Goal: Navigation & Orientation: Locate item on page

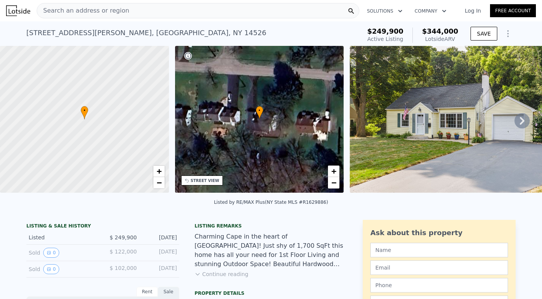
scroll to position [27, 0]
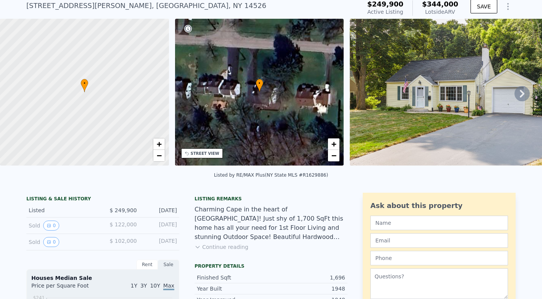
click at [216, 244] on button "Continue reading" at bounding box center [222, 247] width 54 height 8
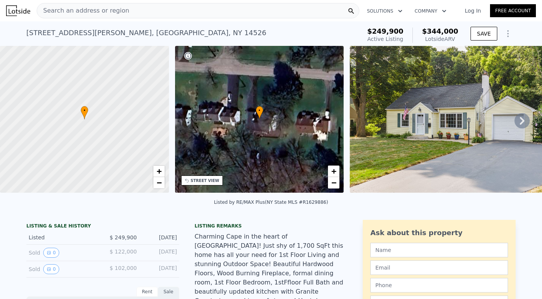
scroll to position [0, 0]
click at [331, 172] on span "+" at bounding box center [333, 171] width 5 height 10
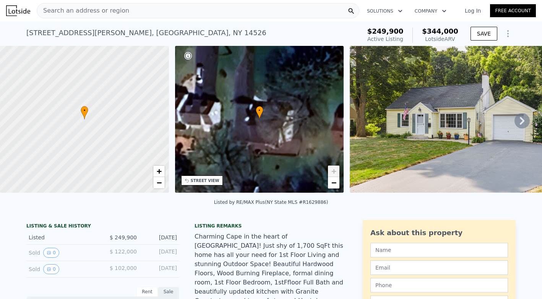
click at [331, 172] on span "+" at bounding box center [333, 171] width 5 height 10
click at [334, 185] on span "−" at bounding box center [333, 183] width 5 height 10
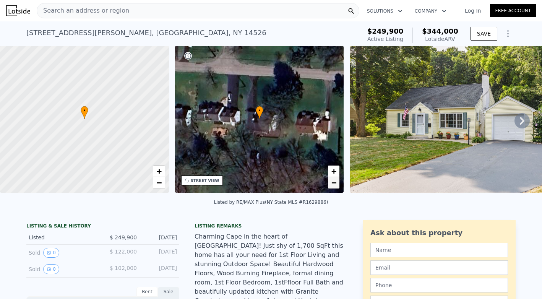
click at [334, 185] on span "−" at bounding box center [333, 183] width 5 height 10
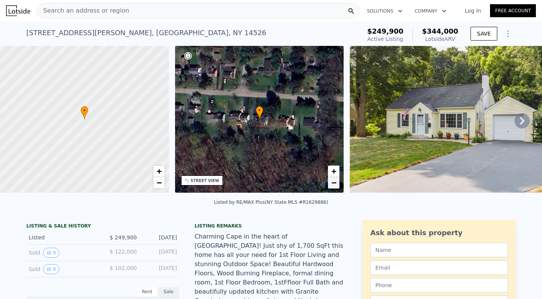
click at [334, 185] on span "−" at bounding box center [333, 183] width 5 height 10
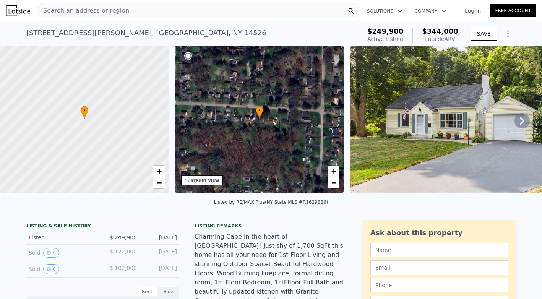
click at [339, 170] on link "+" at bounding box center [333, 170] width 11 height 11
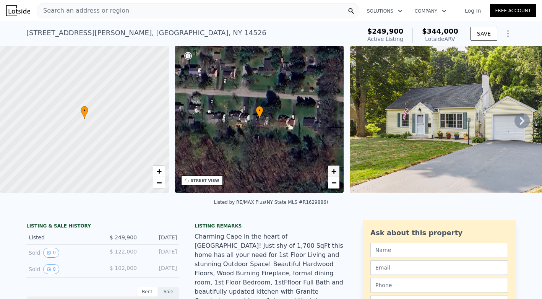
click at [339, 170] on link "+" at bounding box center [333, 170] width 11 height 11
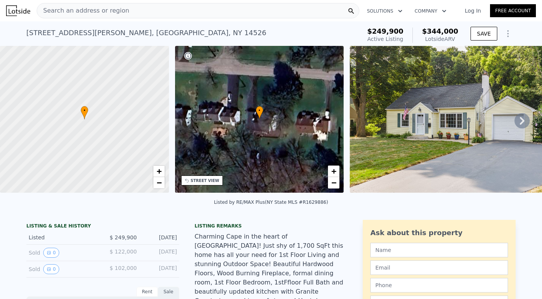
click at [195, 186] on div "• + −" at bounding box center [259, 119] width 169 height 147
click at [199, 179] on div "STREET VIEW" at bounding box center [205, 181] width 29 height 6
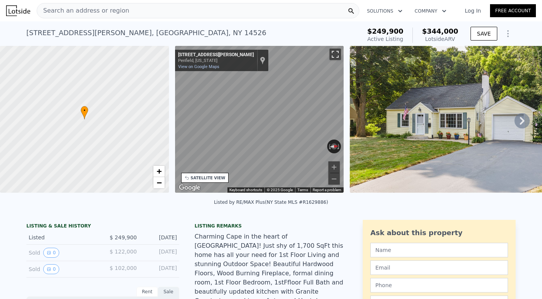
click at [332, 50] on button "Toggle fullscreen view" at bounding box center [334, 54] width 11 height 11
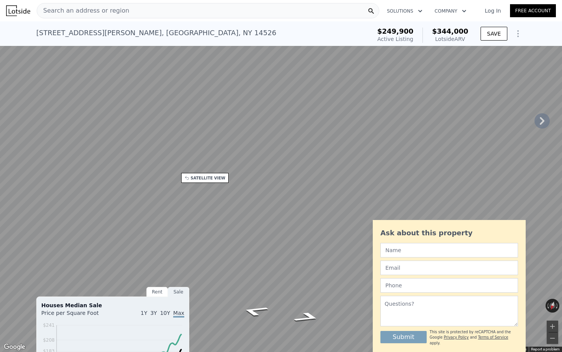
click at [542, 8] on button "Toggle fullscreen view" at bounding box center [553, 8] width 11 height 11
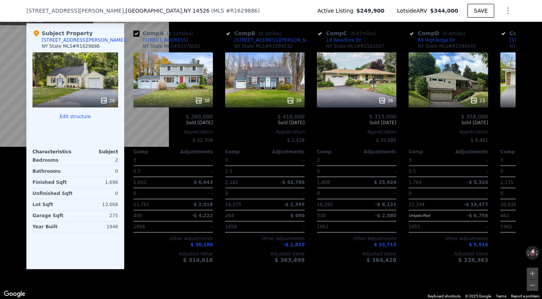
scroll to position [910, 0]
